Goal: Navigation & Orientation: Go to known website

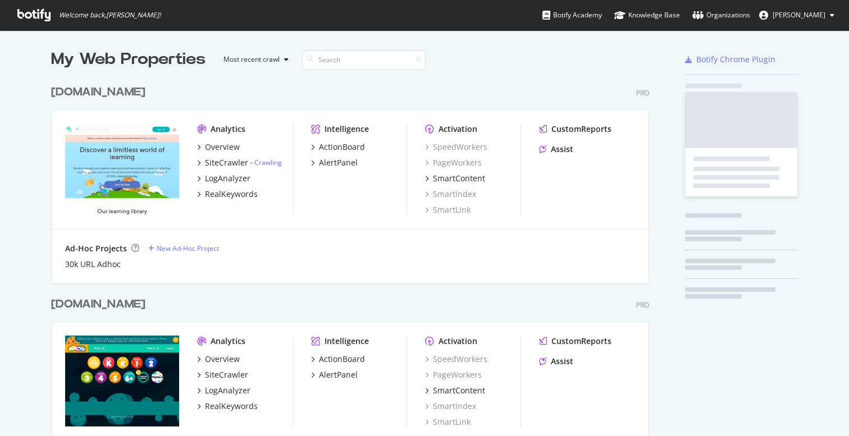
scroll to position [436, 849]
